Goal: Transaction & Acquisition: Book appointment/travel/reservation

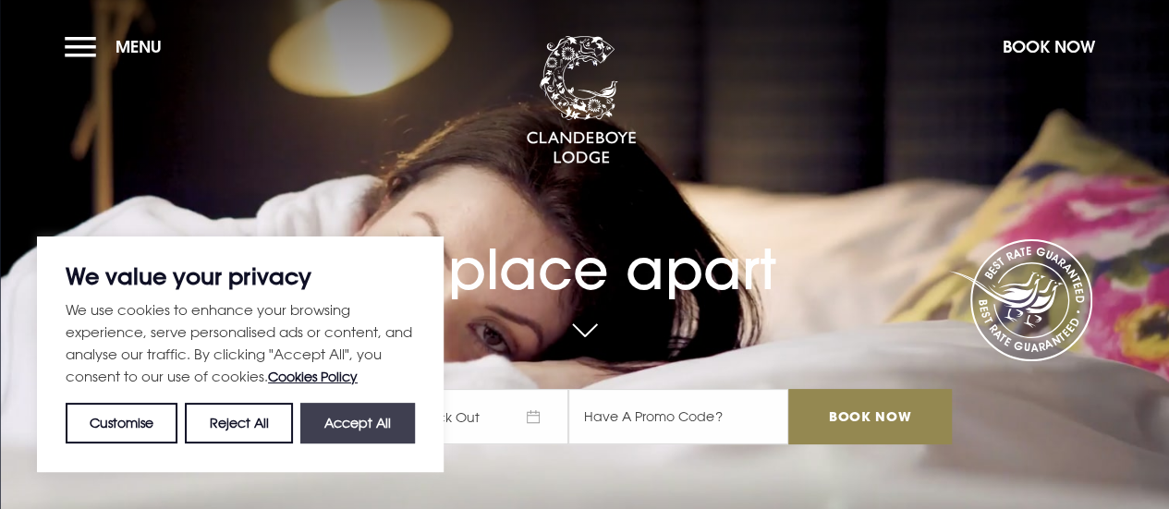
click at [369, 430] on button "Accept All" at bounding box center [357, 423] width 115 height 41
checkbox input "true"
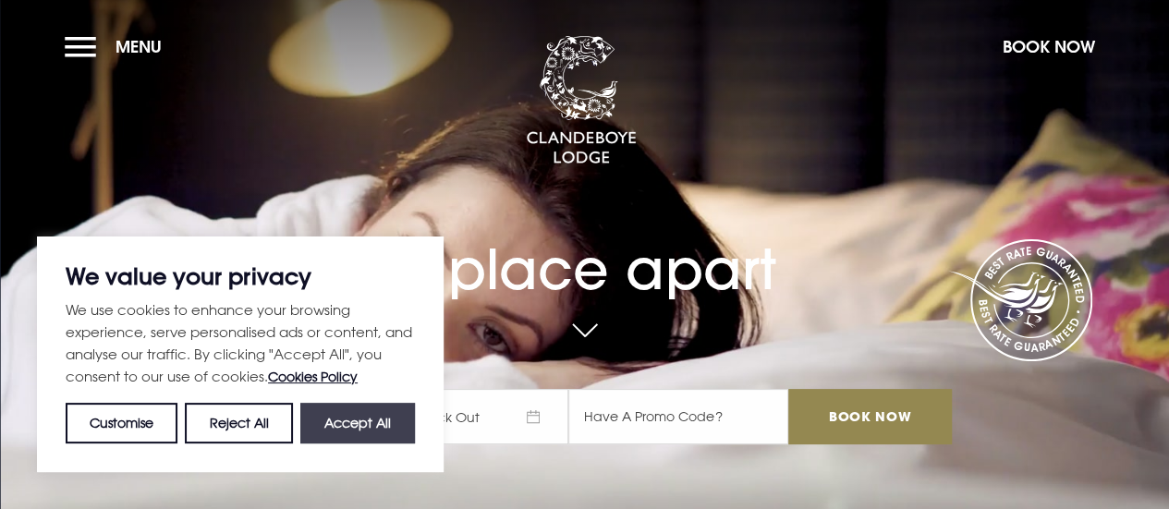
checkbox input "true"
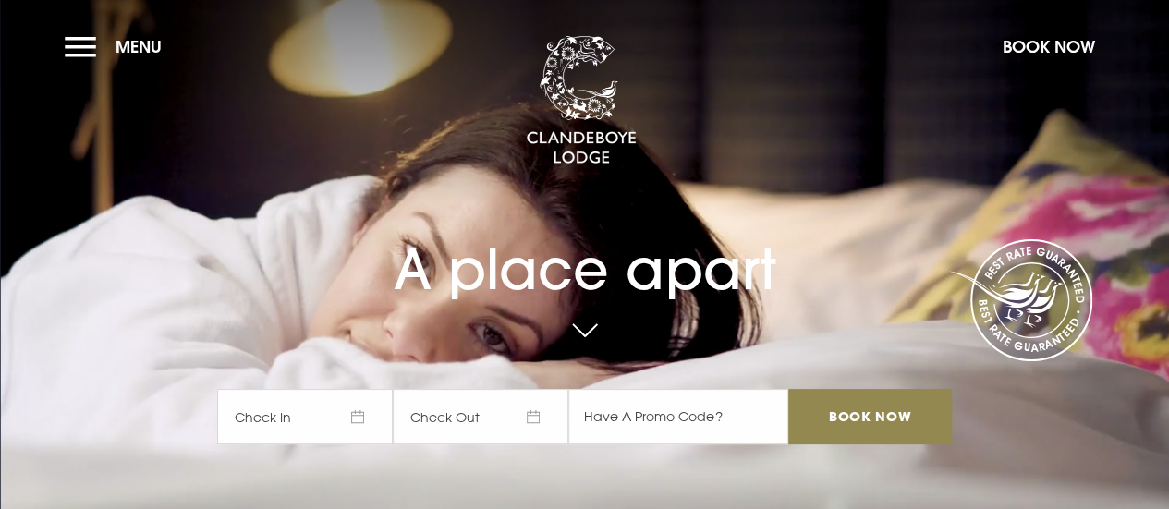
click at [314, 409] on span "Check In" at bounding box center [305, 416] width 176 height 55
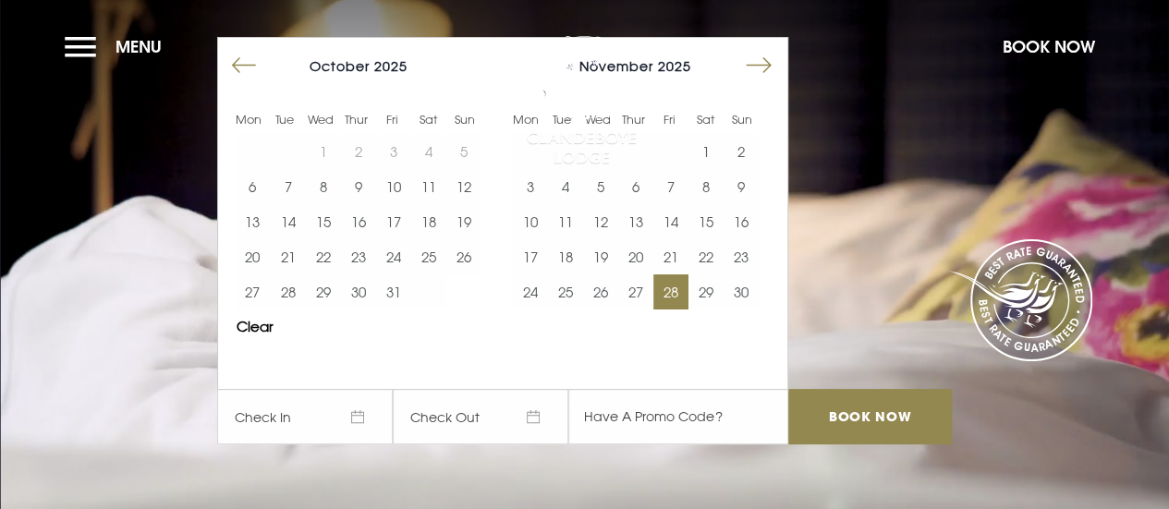
click at [687, 291] on button "28" at bounding box center [670, 291] width 35 height 35
click at [744, 297] on button "30" at bounding box center [740, 291] width 35 height 35
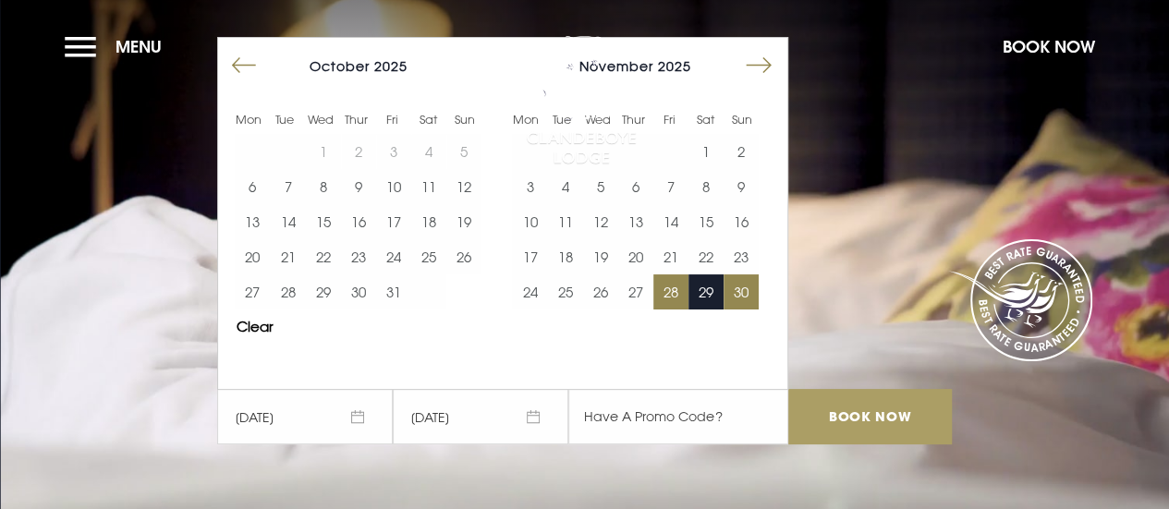
click at [850, 420] on input "Book Now" at bounding box center [869, 416] width 163 height 55
